Goal: Task Accomplishment & Management: Use online tool/utility

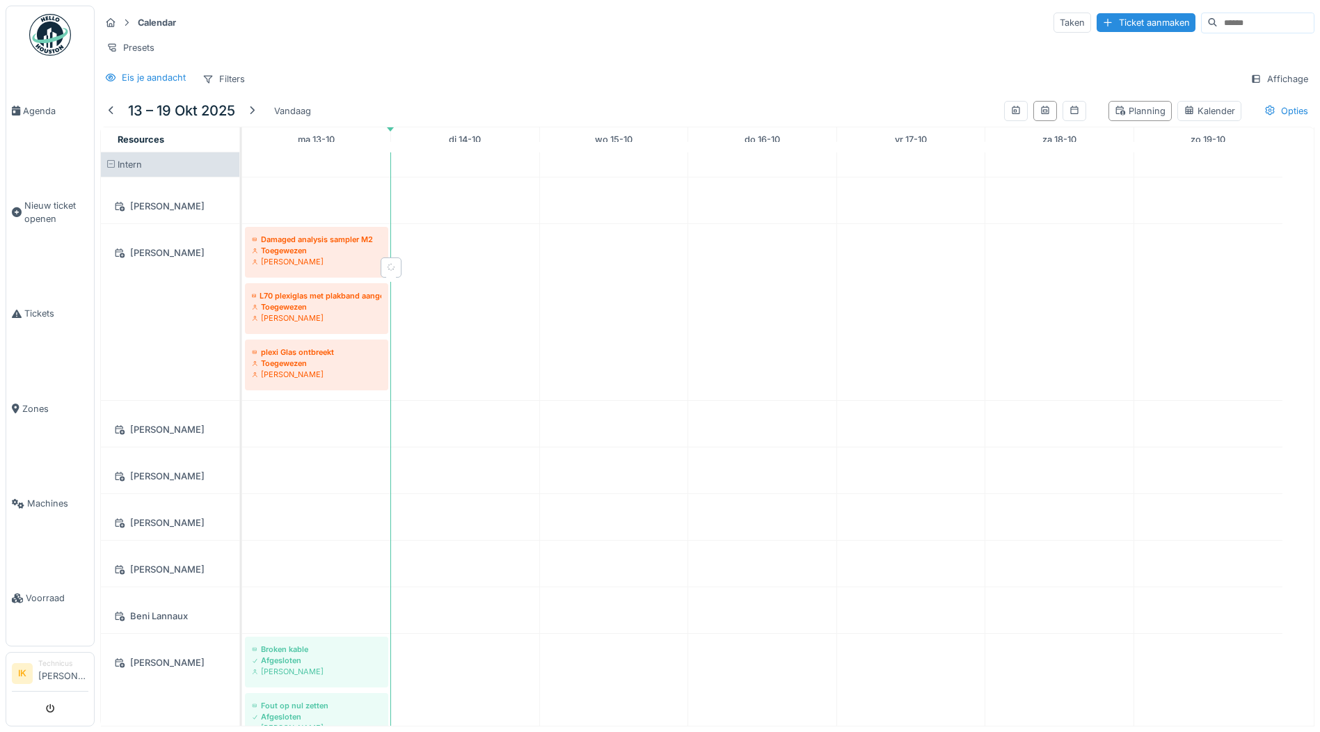
scroll to position [1600, 0]
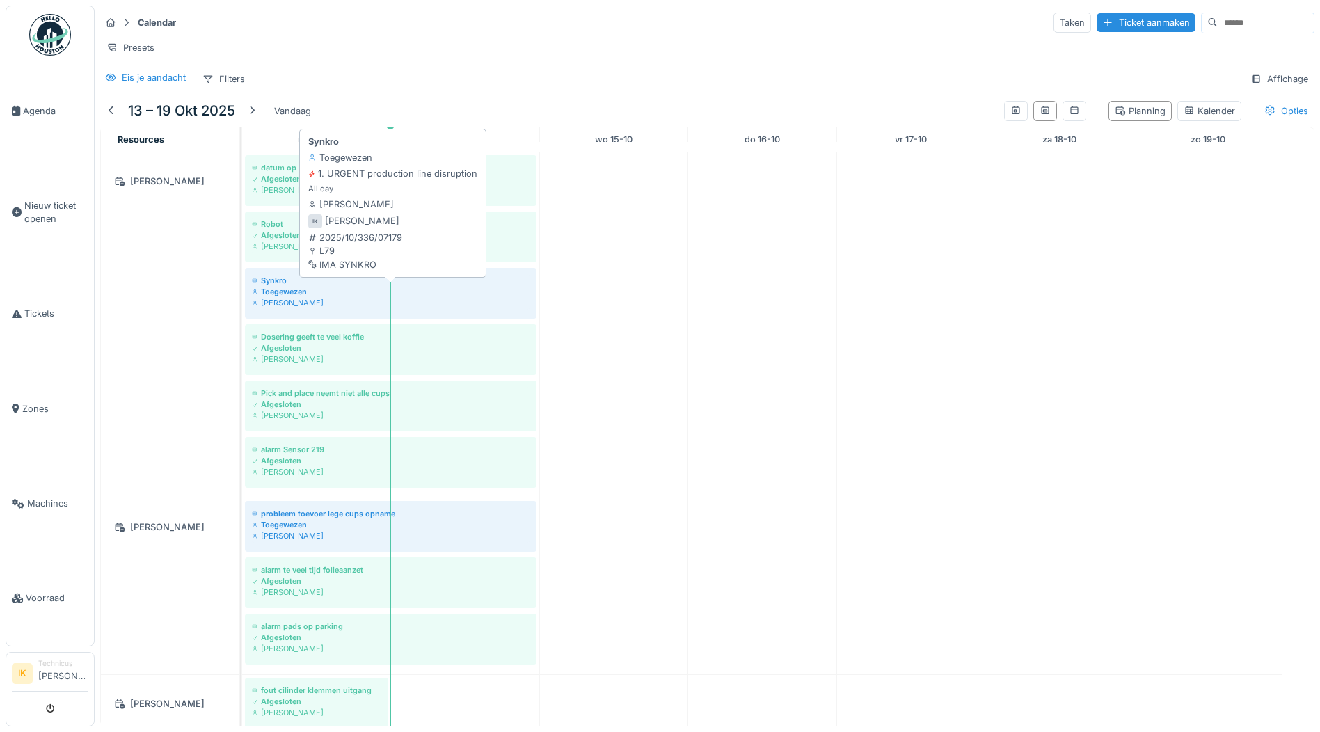
click at [280, 288] on div "Toegewezen" at bounding box center [391, 291] width 278 height 11
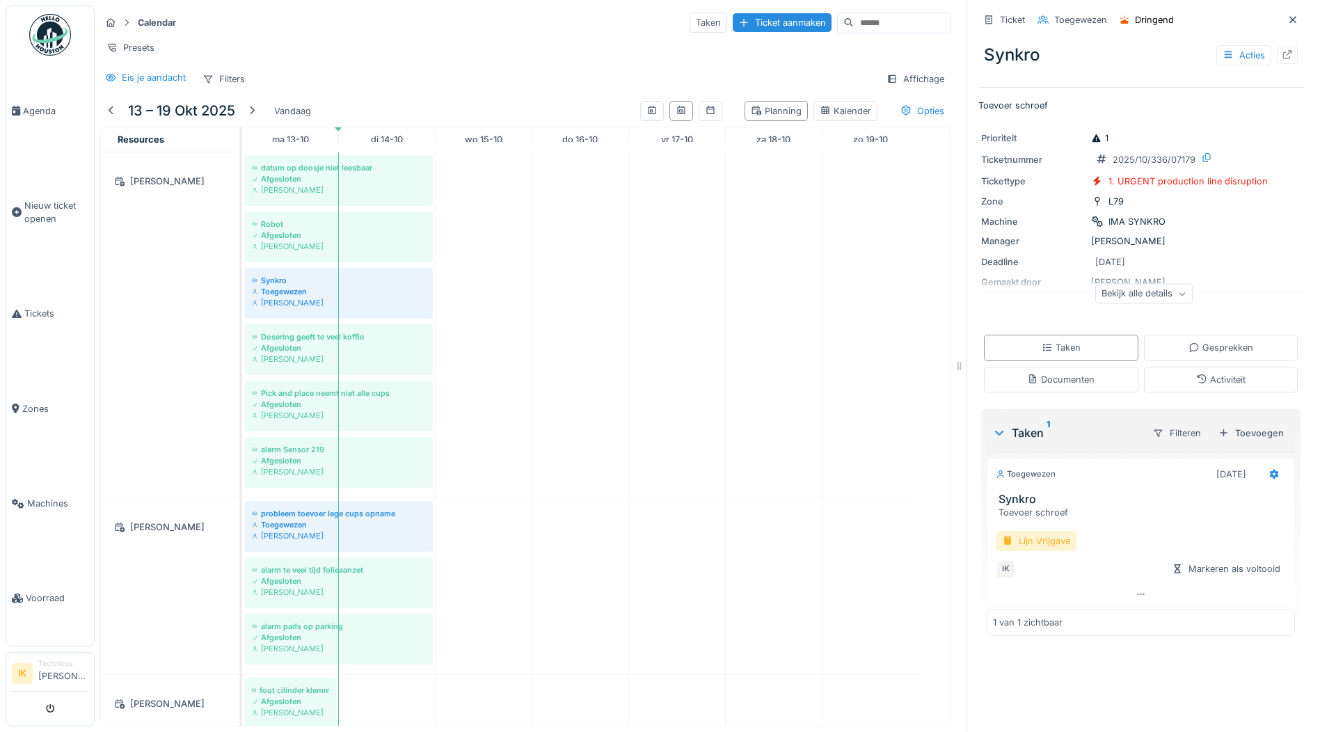
click at [1039, 531] on div "Lijn Vrijgave" at bounding box center [1035, 541] width 81 height 20
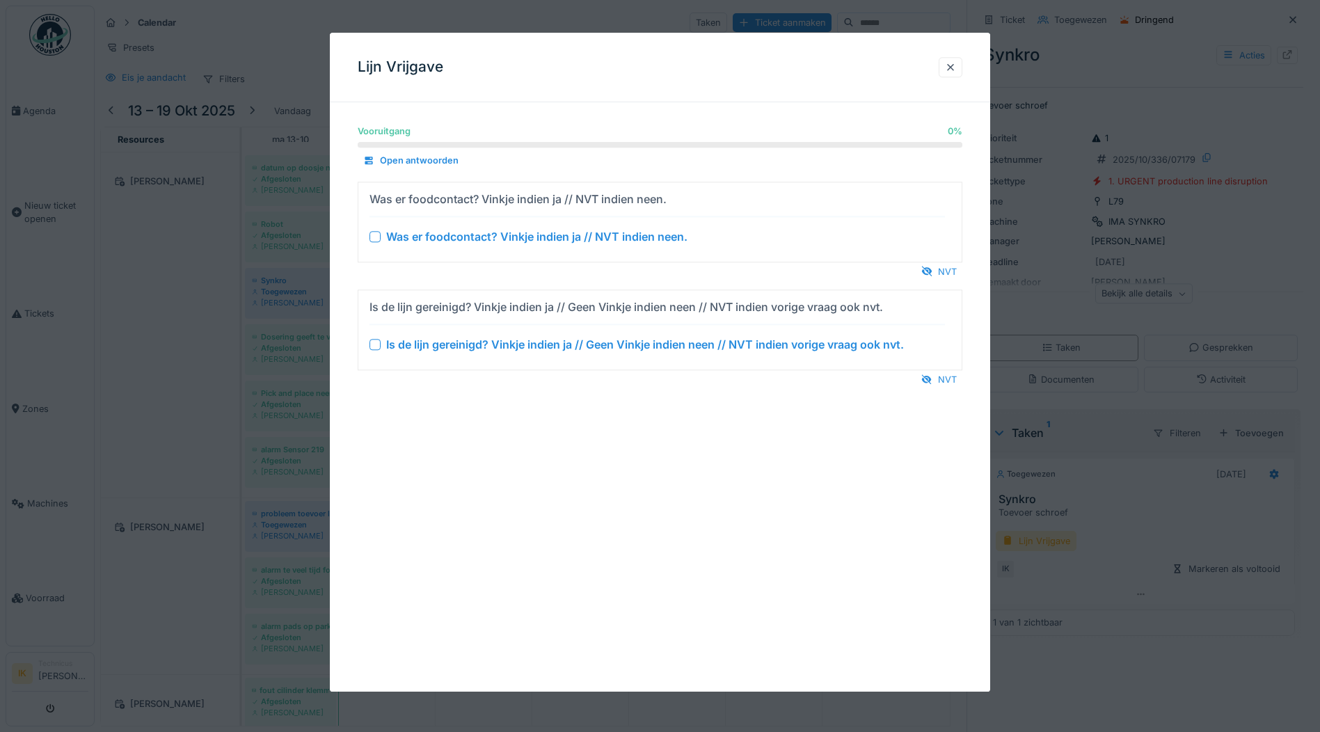
click at [376, 234] on div at bounding box center [374, 236] width 11 height 11
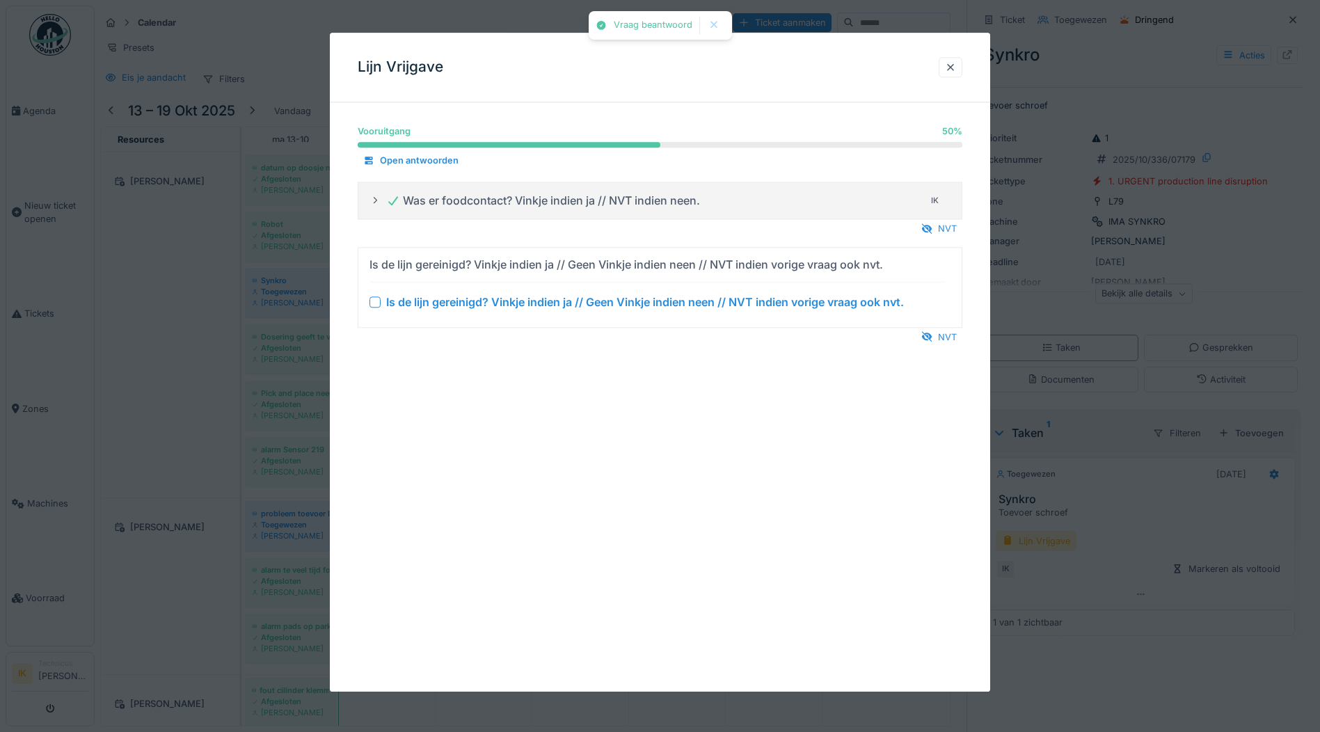
click at [378, 299] on div at bounding box center [374, 301] width 11 height 11
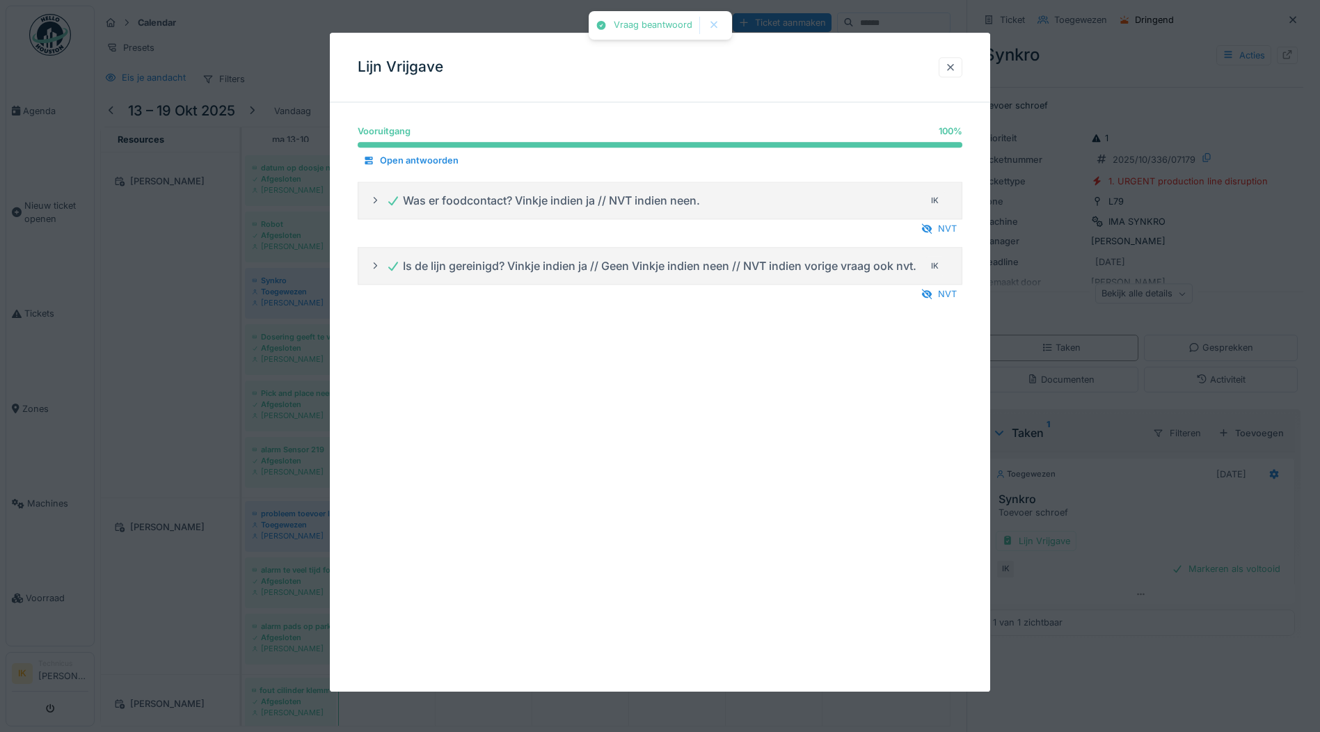
click at [951, 67] on div at bounding box center [950, 67] width 11 height 13
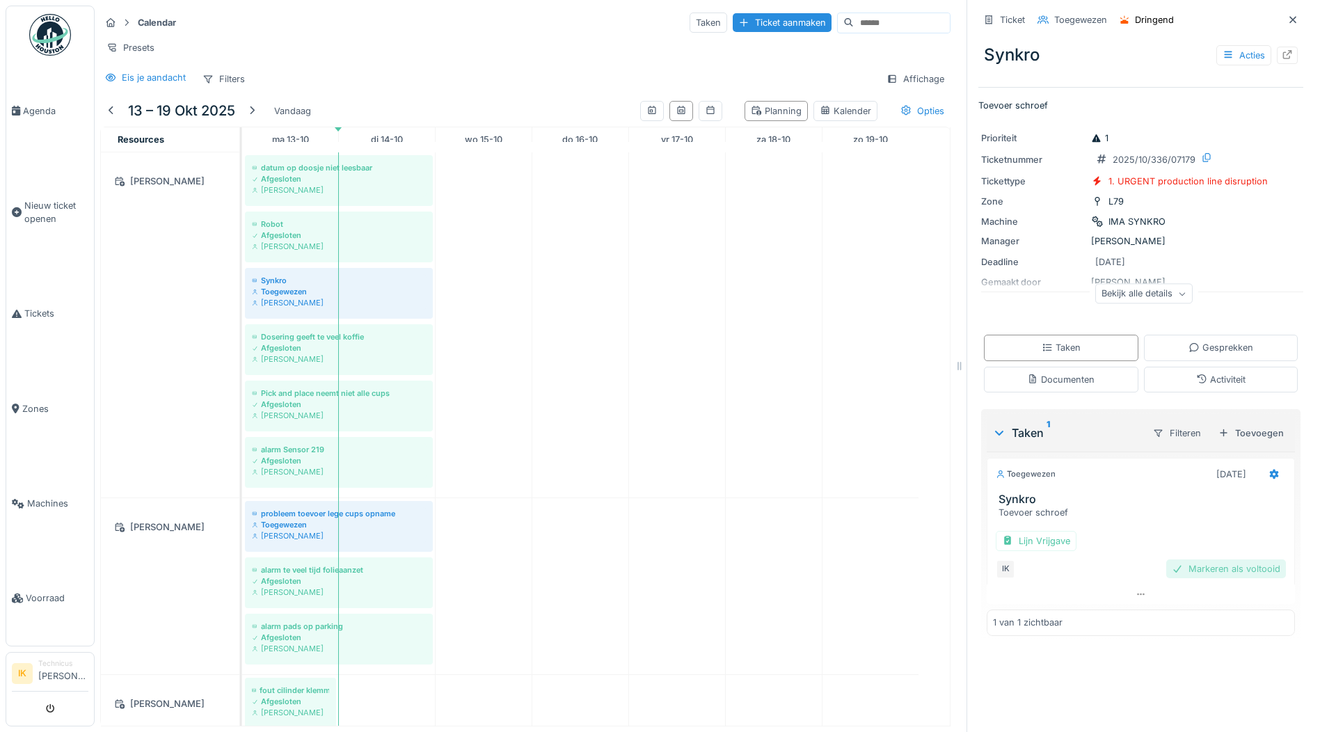
click at [1223, 559] on div "Markeren als voltooid" at bounding box center [1226, 568] width 120 height 19
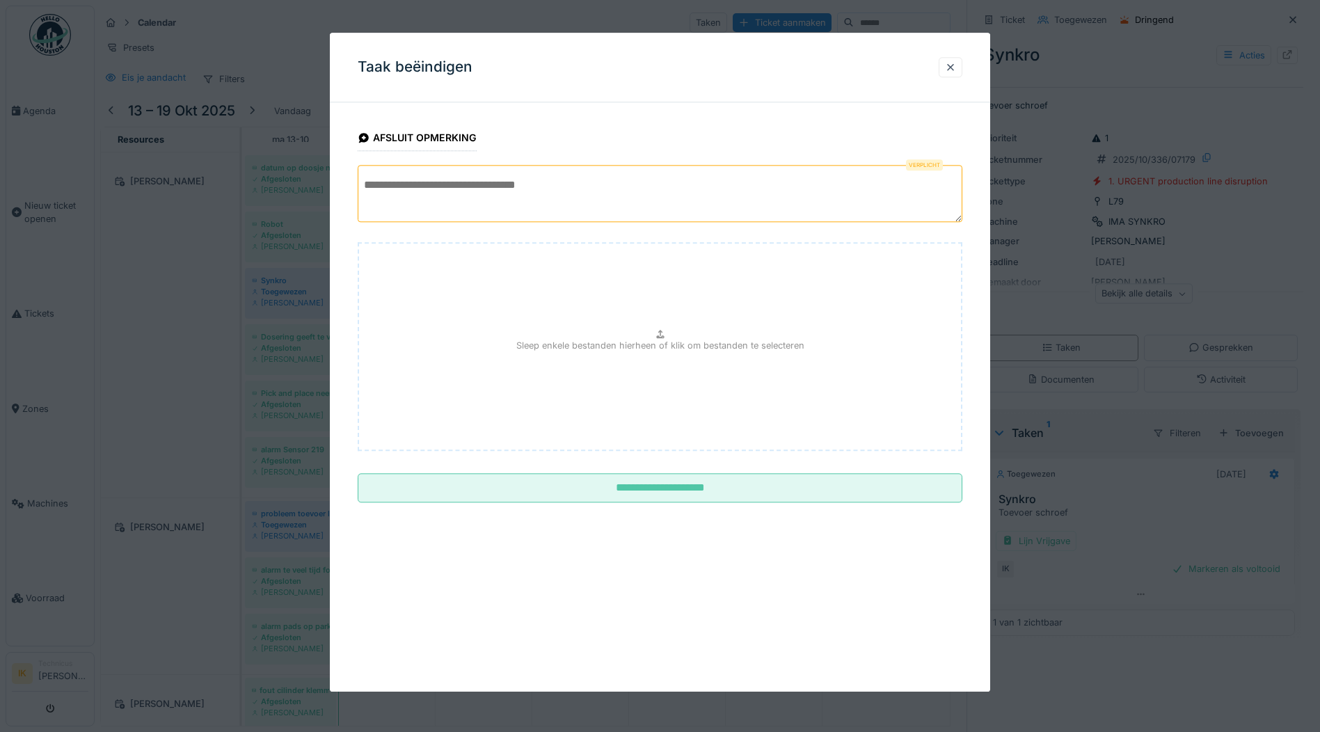
click at [402, 181] on textarea at bounding box center [660, 193] width 604 height 57
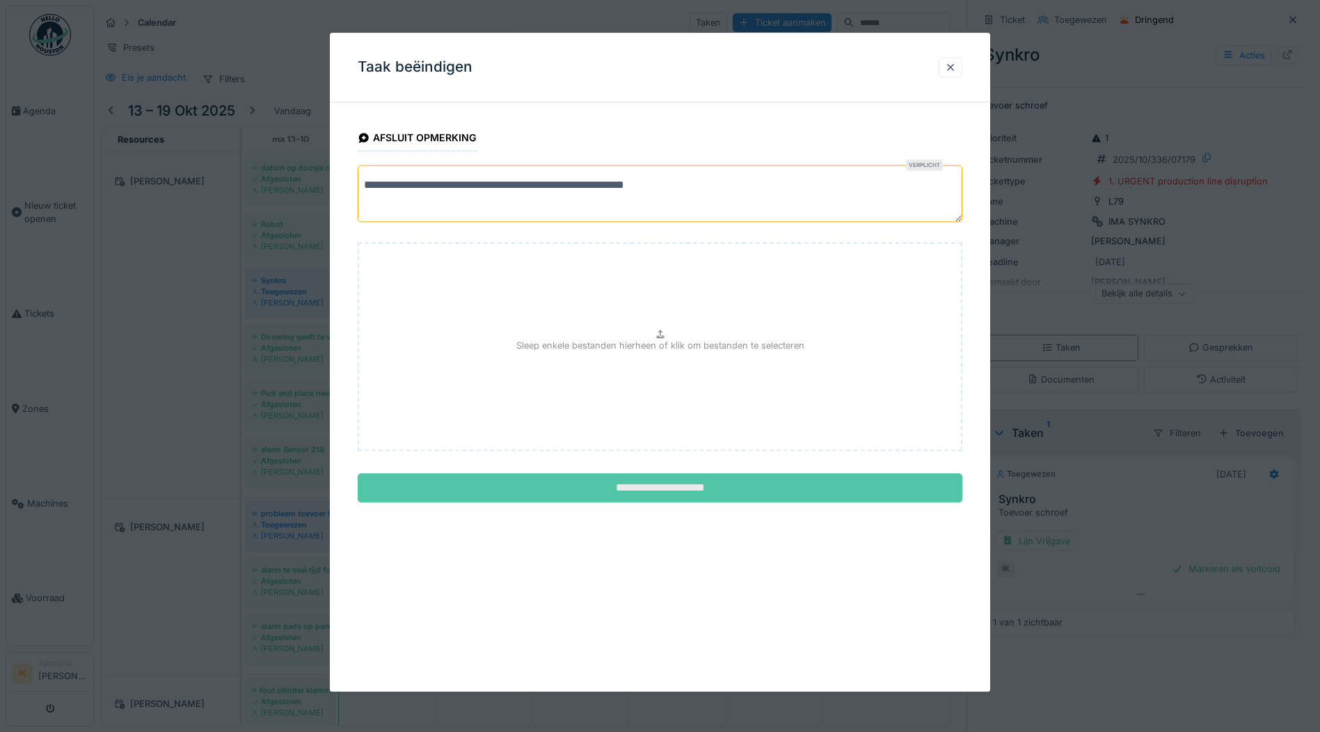
type textarea "**********"
click at [668, 490] on input "**********" at bounding box center [660, 488] width 604 height 29
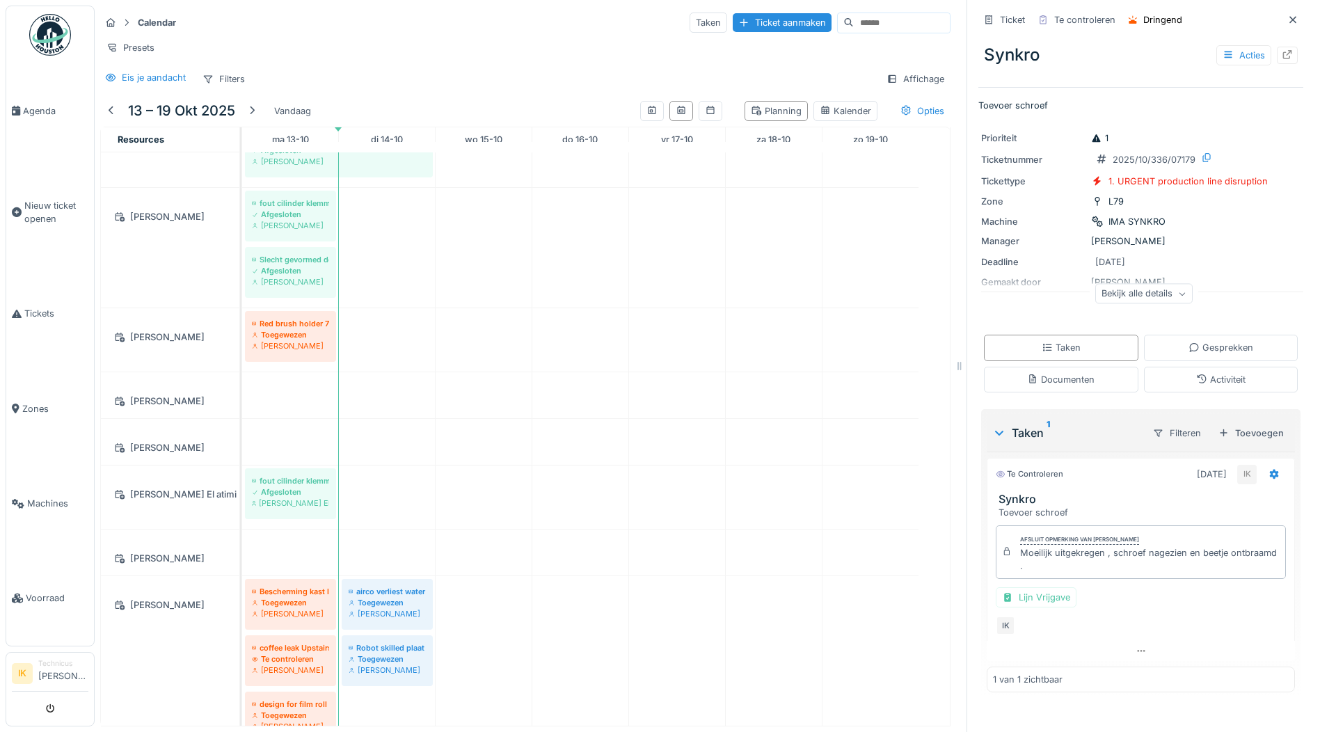
scroll to position [1532, 0]
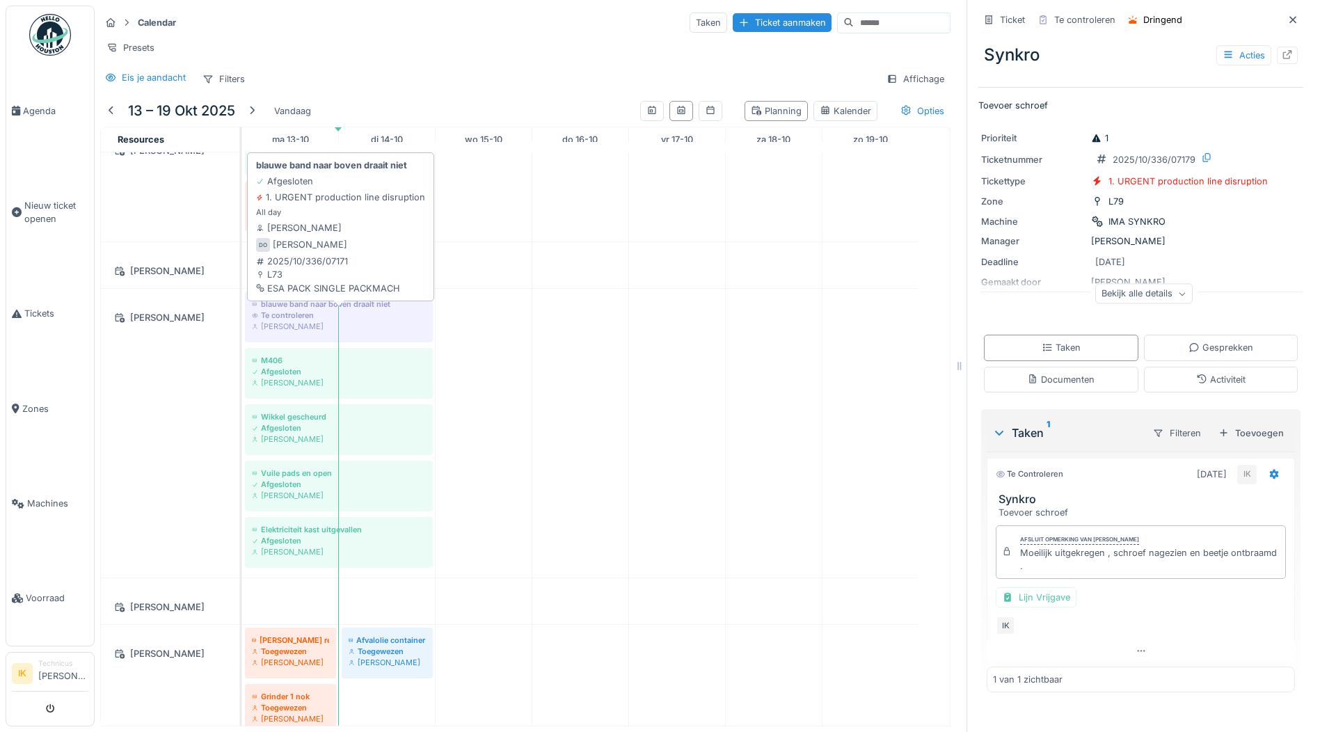
click at [275, 310] on div "Te controleren" at bounding box center [339, 315] width 174 height 11
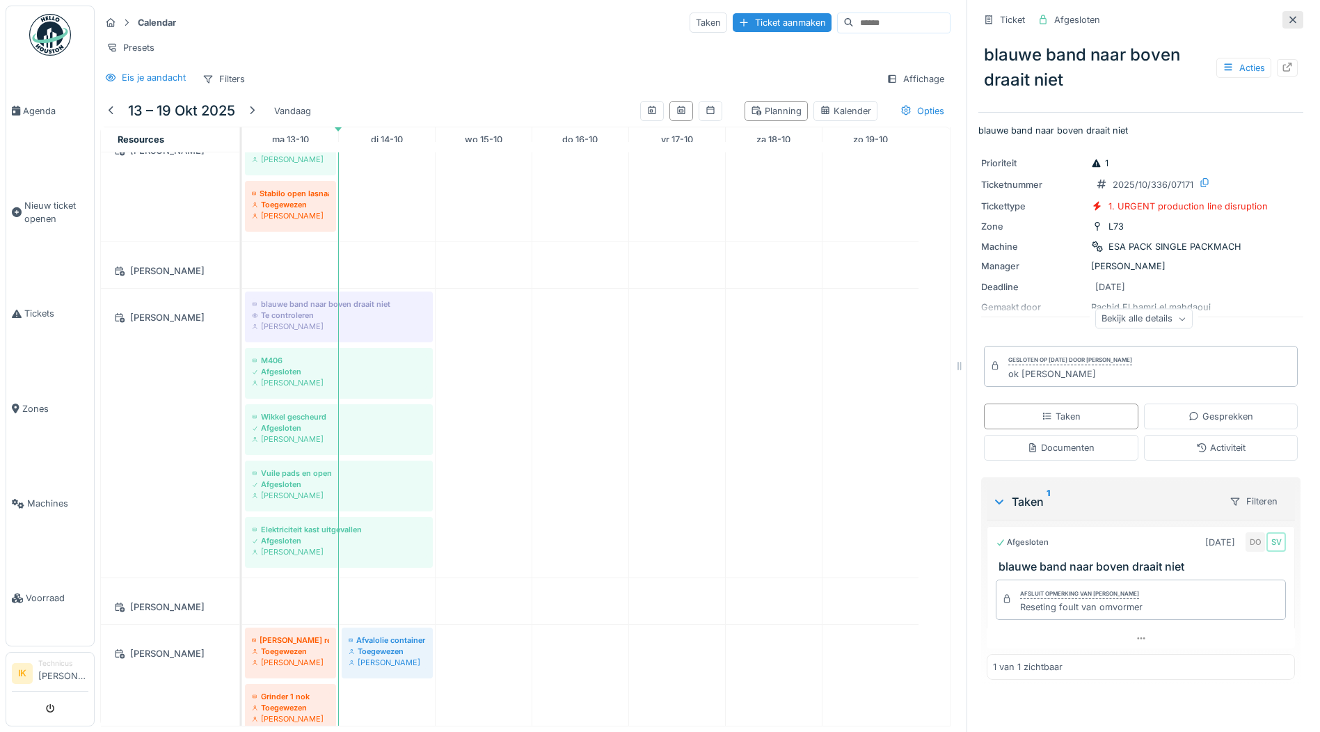
click at [1289, 16] on icon at bounding box center [1292, 19] width 7 height 7
